Goal: Information Seeking & Learning: Stay updated

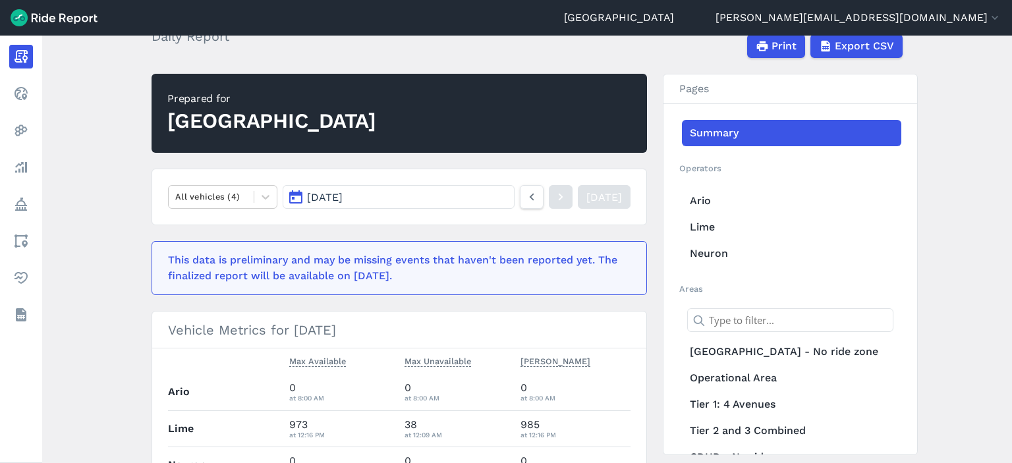
scroll to position [66, 0]
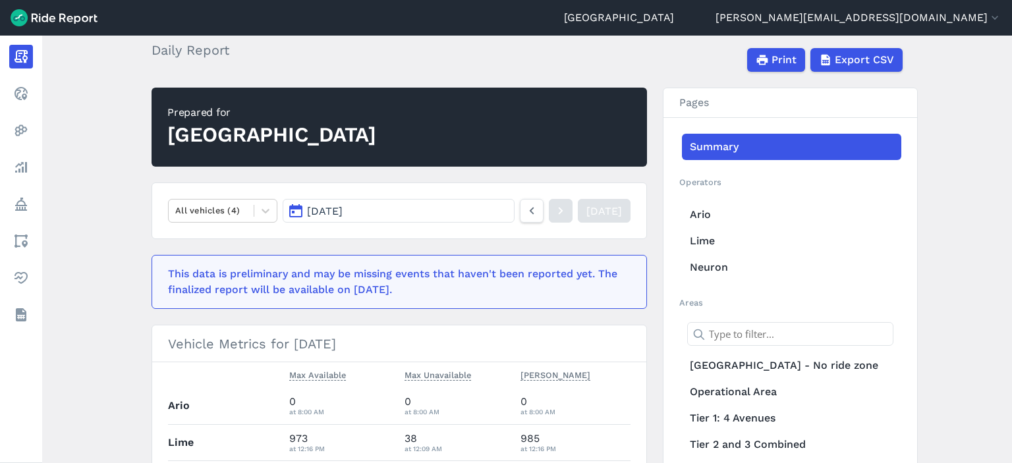
click at [343, 213] on span "[DATE]" at bounding box center [325, 211] width 36 height 13
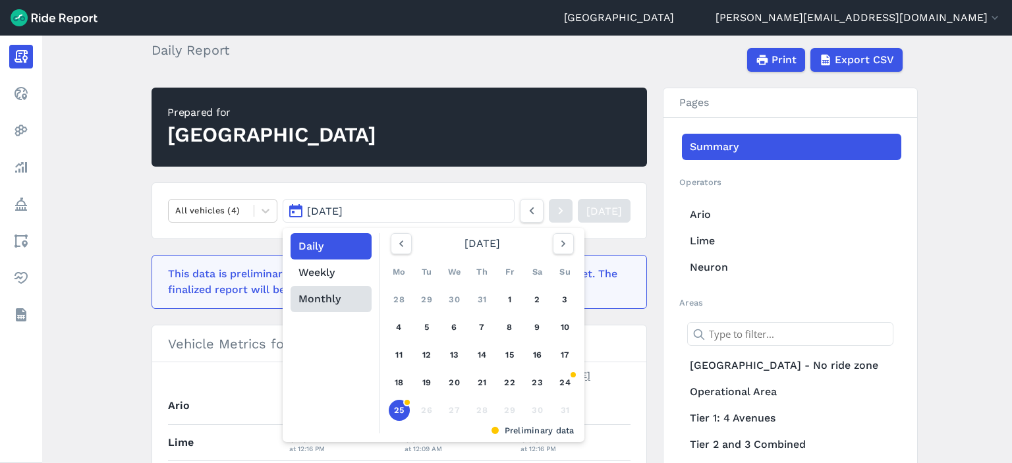
click at [332, 297] on button "Monthly" at bounding box center [331, 299] width 81 height 26
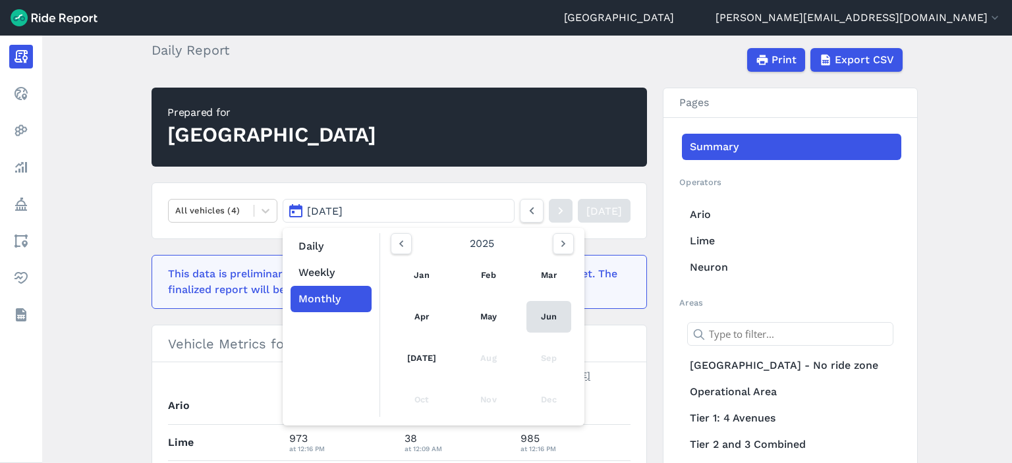
click at [542, 318] on link "Jun" at bounding box center [548, 317] width 45 height 32
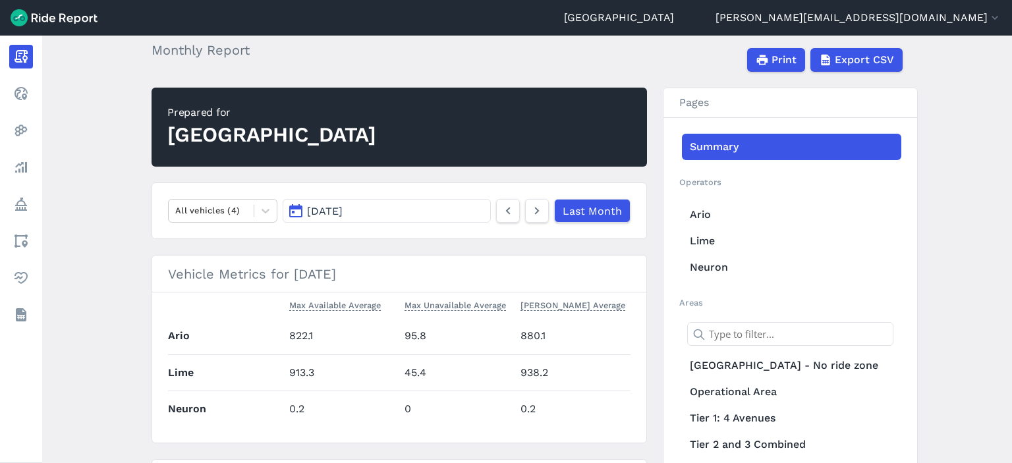
scroll to position [66, 0]
click at [448, 210] on button "[DATE]" at bounding box center [387, 211] width 208 height 24
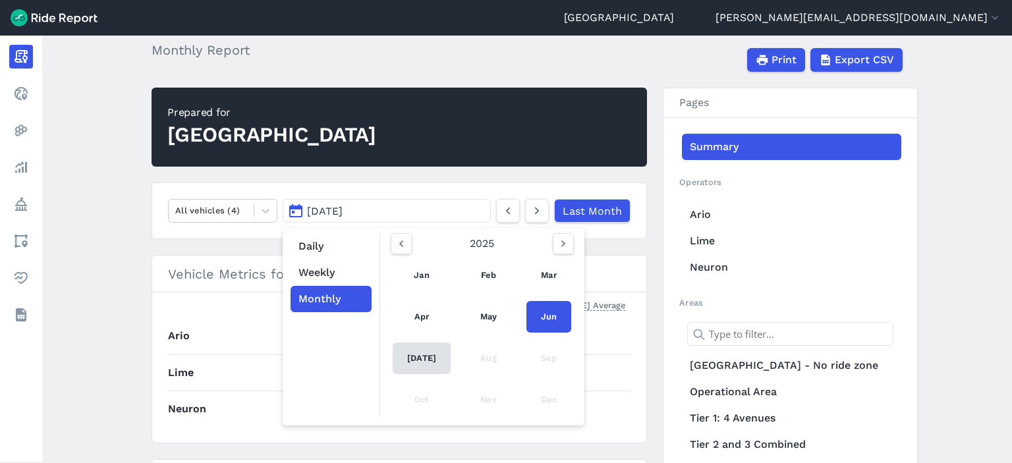
click at [408, 356] on link "[DATE]" at bounding box center [422, 359] width 58 height 32
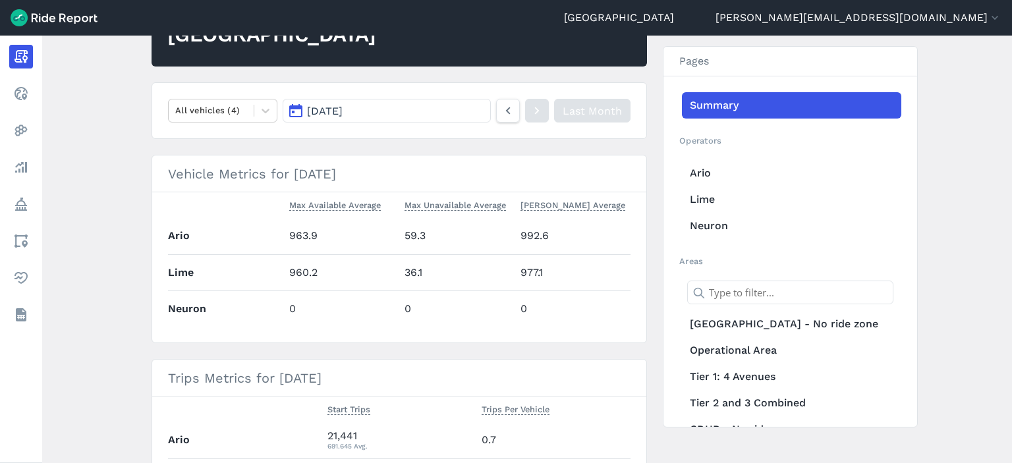
scroll to position [135, 0]
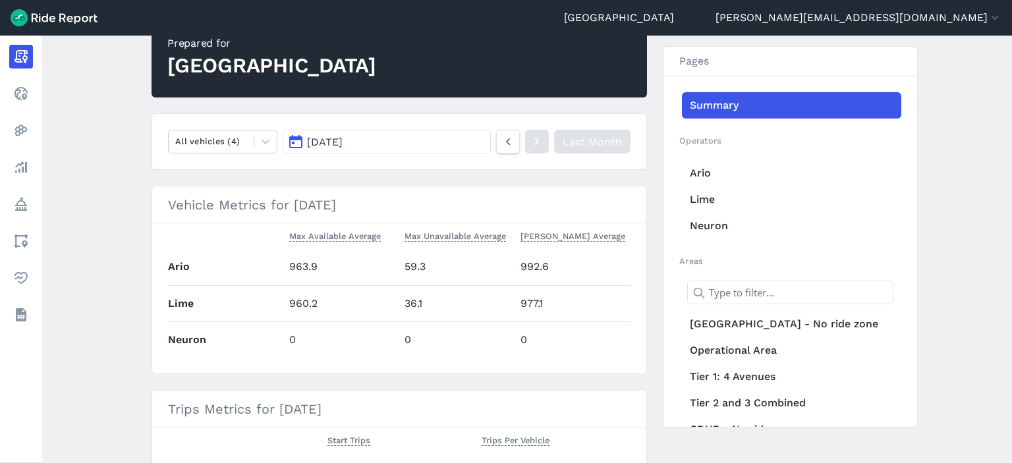
click at [379, 144] on button "[DATE]" at bounding box center [387, 142] width 208 height 24
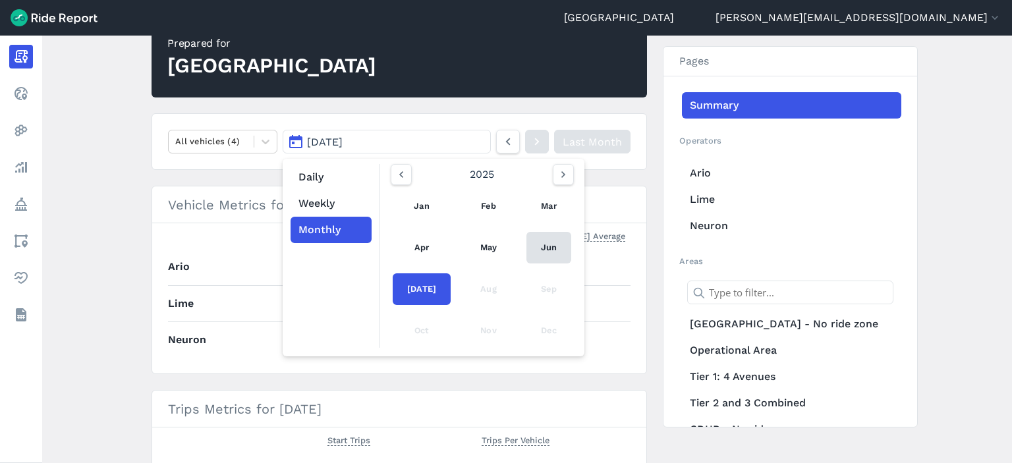
click at [537, 240] on link "Jun" at bounding box center [548, 248] width 45 height 32
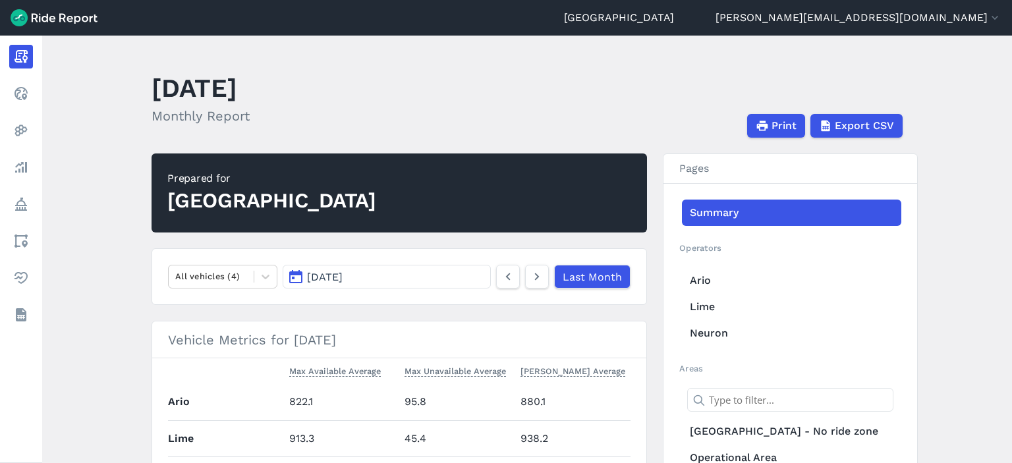
click at [303, 271] on button "[DATE]" at bounding box center [387, 277] width 208 height 24
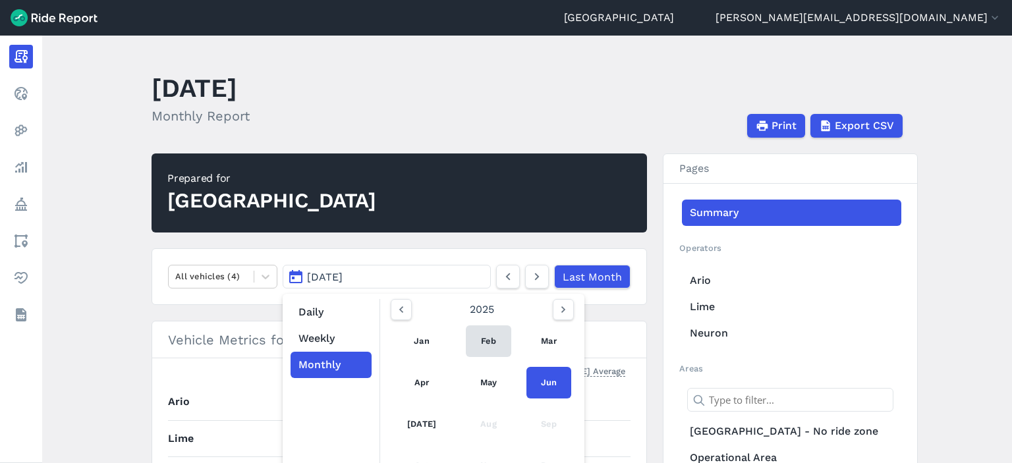
scroll to position [66, 0]
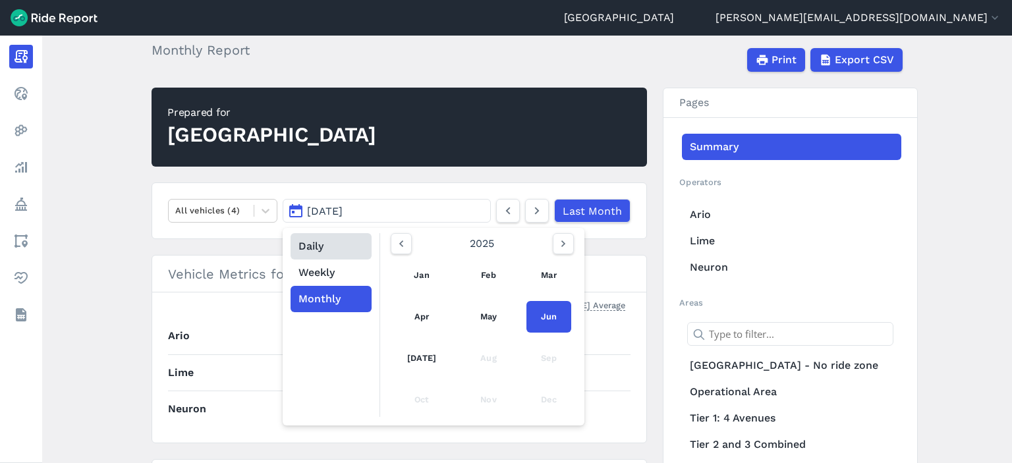
click at [314, 246] on button "Daily" at bounding box center [331, 246] width 81 height 26
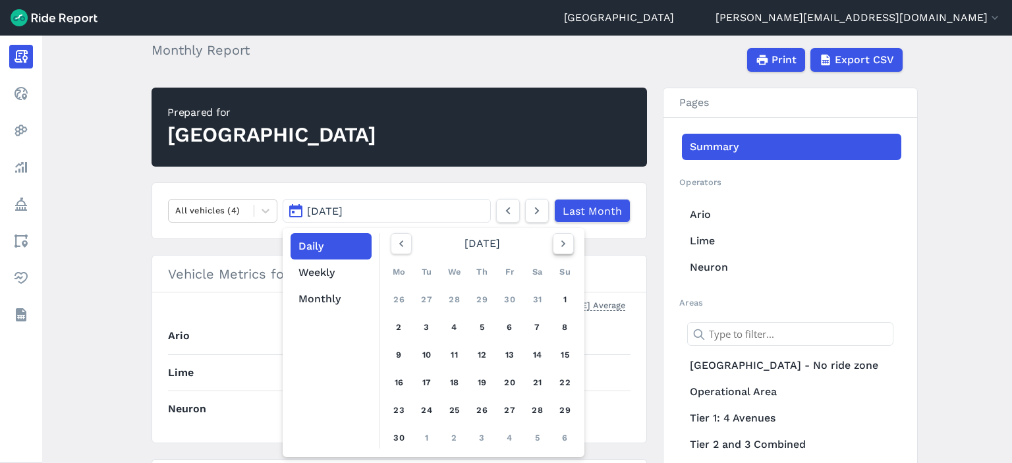
click at [564, 242] on icon "button" at bounding box center [563, 243] width 13 height 13
click at [561, 244] on use "button" at bounding box center [563, 243] width 4 height 7
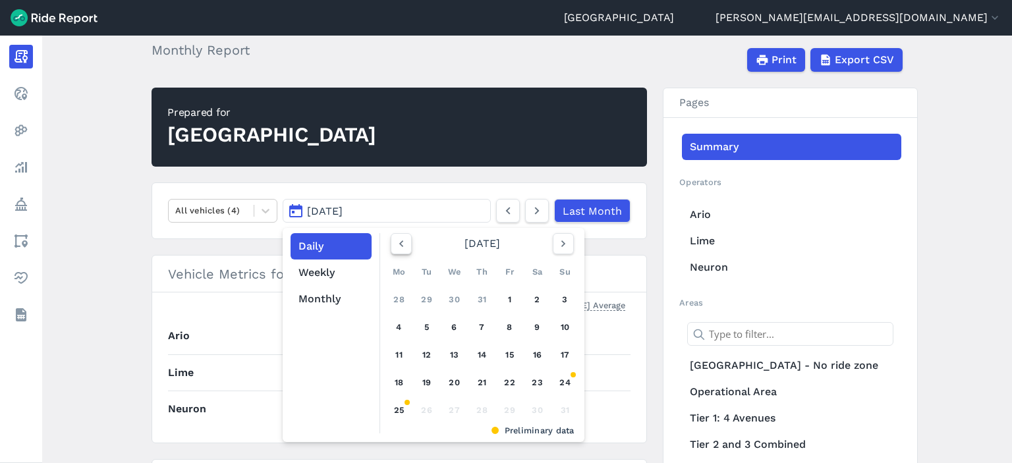
click at [398, 240] on icon "button" at bounding box center [401, 243] width 13 height 13
click at [561, 246] on use "button" at bounding box center [563, 243] width 4 height 7
click at [401, 414] on link "25" at bounding box center [399, 410] width 21 height 21
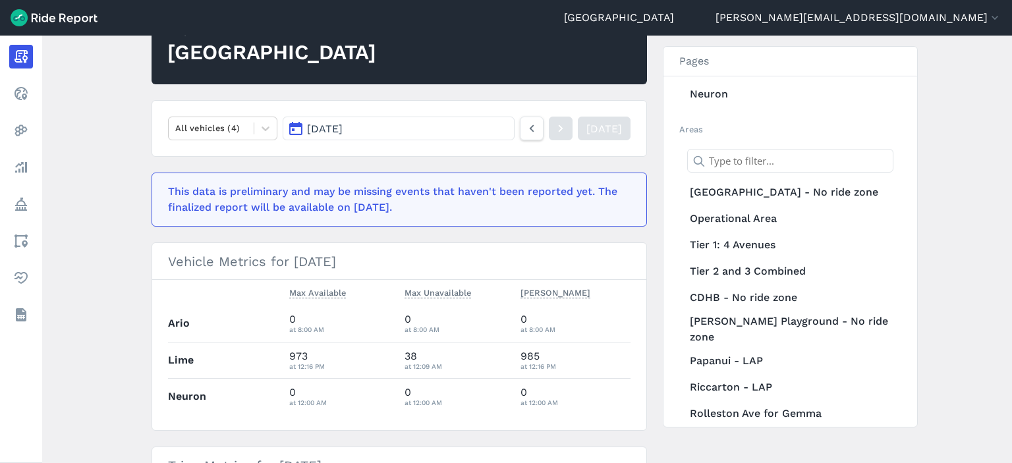
scroll to position [132, 0]
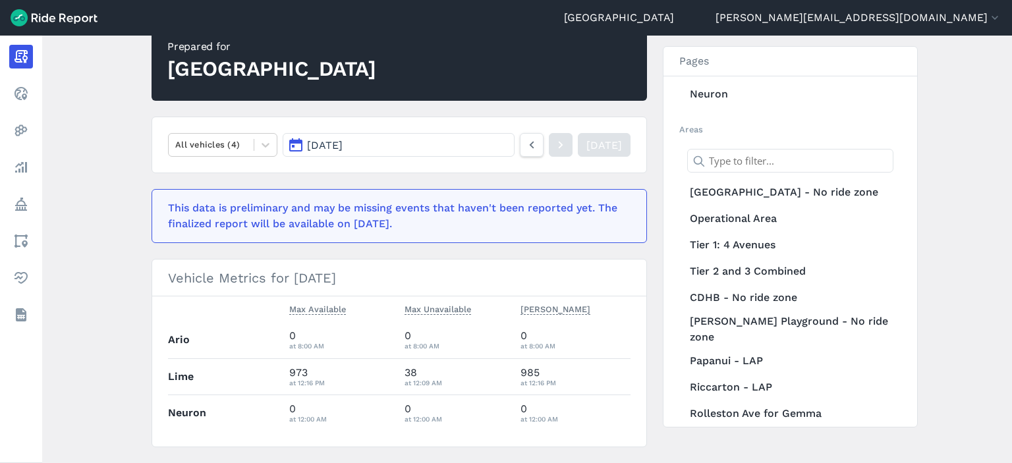
click at [430, 143] on button "[DATE]" at bounding box center [399, 145] width 232 height 24
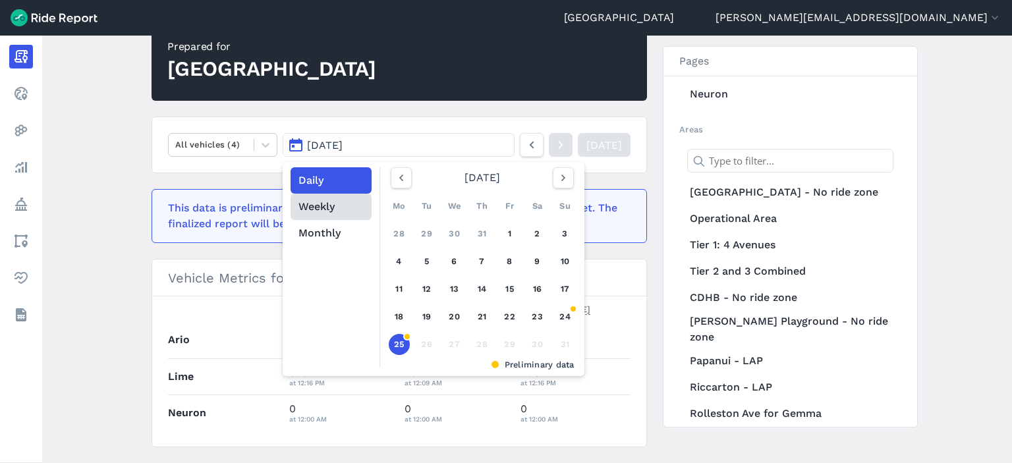
click at [311, 208] on button "Weekly" at bounding box center [331, 207] width 81 height 26
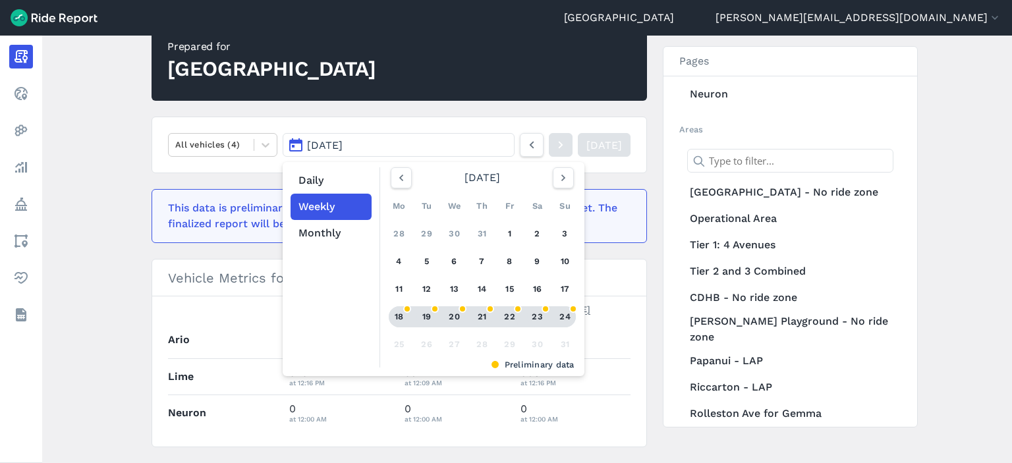
click at [444, 314] on div "20" at bounding box center [454, 316] width 21 height 21
